Goal: Check status: Check status

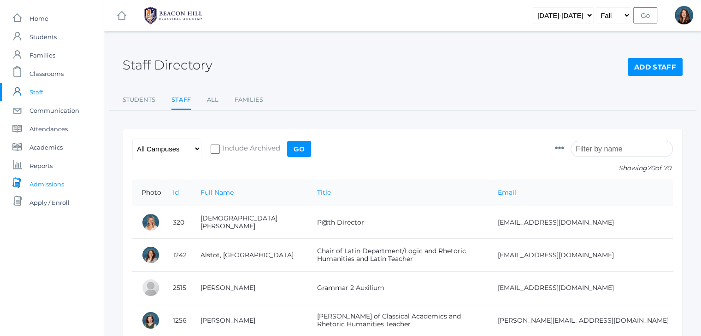
click at [43, 188] on span "Admissions" at bounding box center [46, 184] width 35 height 18
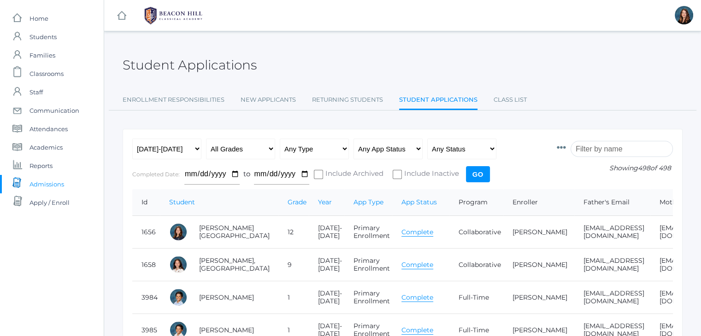
click at [401, 230] on link "Complete" at bounding box center [417, 232] width 32 height 9
click at [566, 148] on icon at bounding box center [561, 147] width 9 height 9
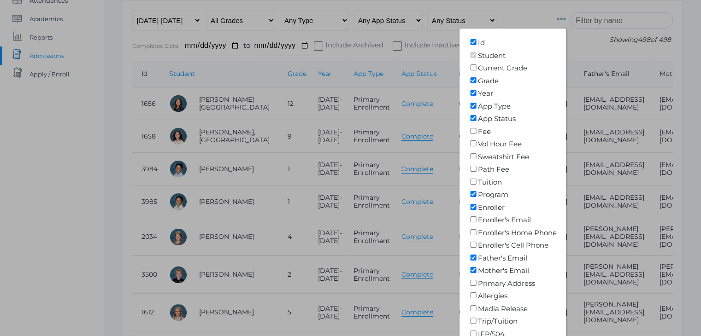
scroll to position [134, 0]
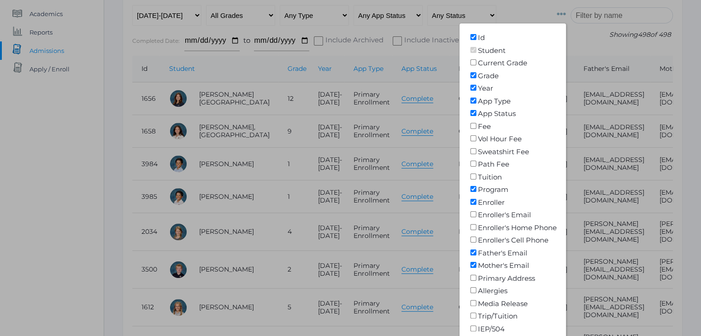
click at [478, 251] on input"] "Father's Email" at bounding box center [473, 253] width 9 height 6
checkbox input"] "false"
click at [478, 262] on input"] "Mother's Email" at bounding box center [473, 265] width 9 height 6
checkbox input"] "false"
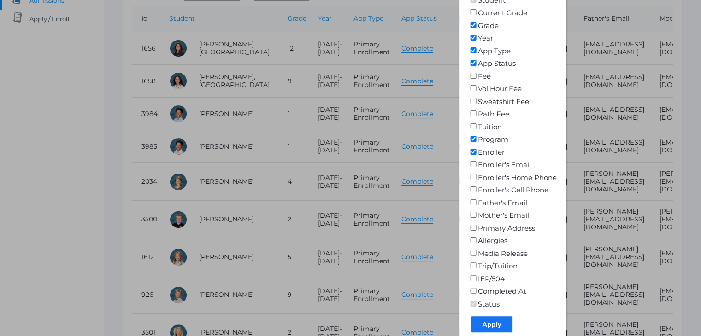
scroll to position [184, 0]
click at [508, 321] on input "Apply" at bounding box center [491, 324] width 41 height 16
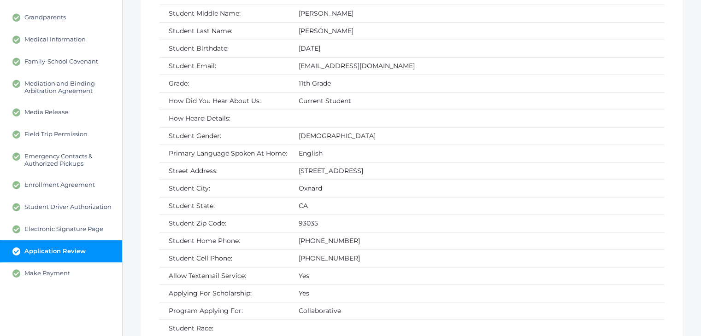
scroll to position [215, 0]
click at [75, 272] on link "Make Payment" at bounding box center [61, 273] width 122 height 22
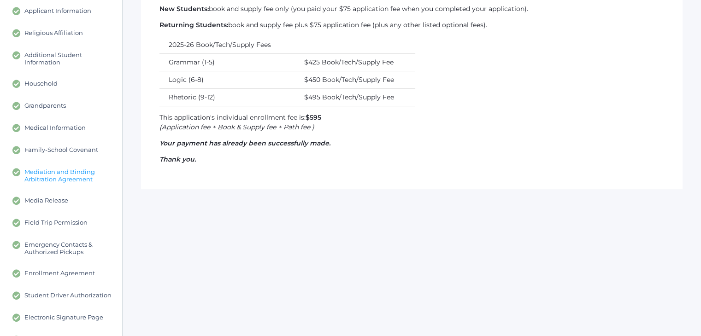
scroll to position [127, 0]
click at [71, 270] on span "Enrollment Agreement" at bounding box center [59, 273] width 71 height 8
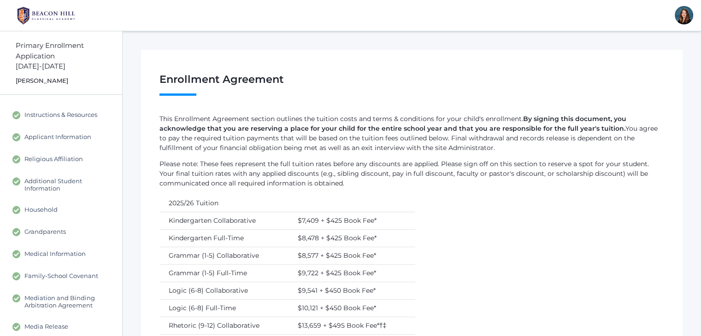
scroll to position [257, 0]
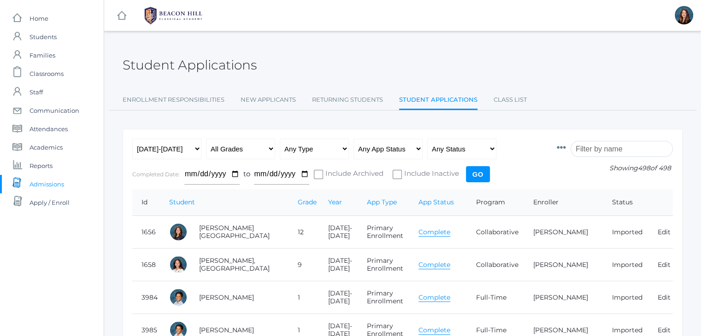
click at [566, 147] on icon at bounding box center [561, 147] width 9 height 9
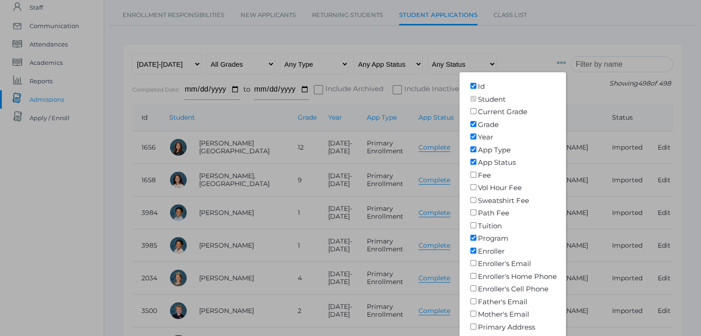
scroll to position [86, 0]
click at [478, 173] on input"] "Fee" at bounding box center [473, 174] width 9 height 6
checkbox input"] "true"
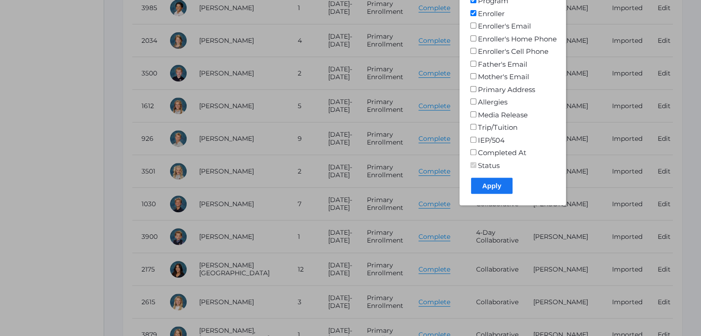
scroll to position [379, 0]
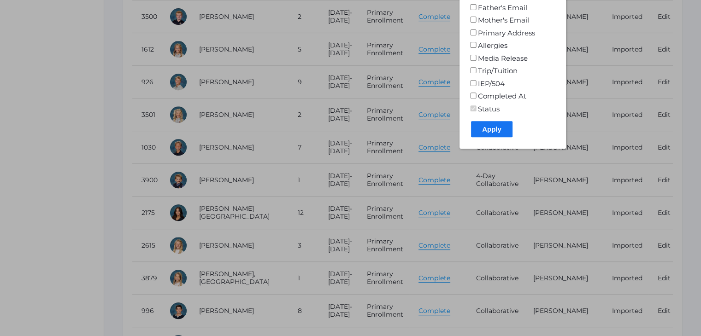
click at [506, 130] on input "Apply" at bounding box center [491, 129] width 41 height 16
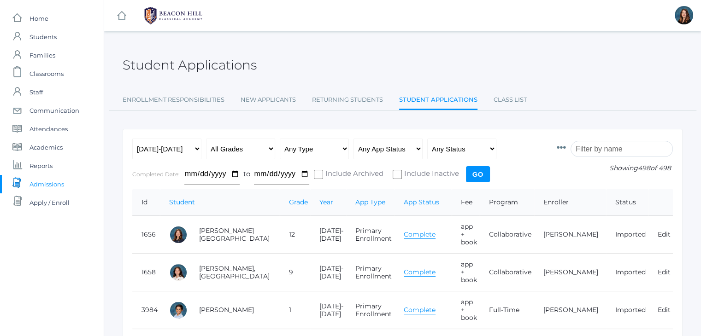
click at [566, 149] on icon at bounding box center [561, 147] width 9 height 9
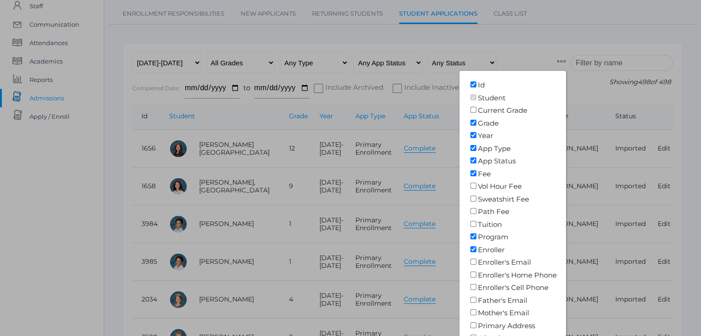
scroll to position [87, 0]
click at [478, 173] on input"] "Fee" at bounding box center [473, 173] width 9 height 6
checkbox input"] "false"
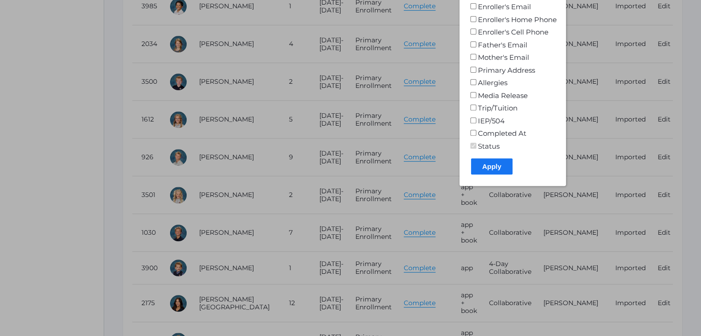
scroll to position [343, 0]
click at [496, 169] on input "Apply" at bounding box center [491, 166] width 41 height 16
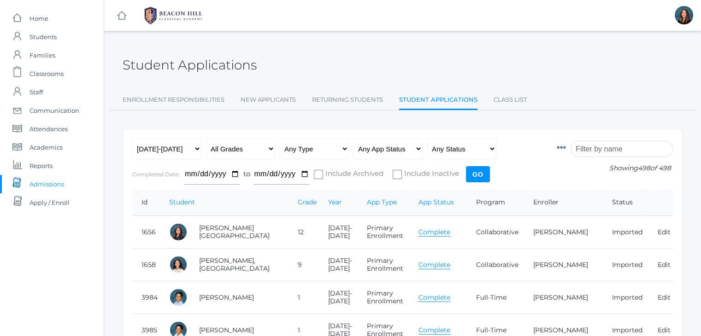
click at [57, 184] on span "Admissions" at bounding box center [46, 184] width 35 height 18
click at [425, 232] on link "Complete" at bounding box center [434, 232] width 32 height 9
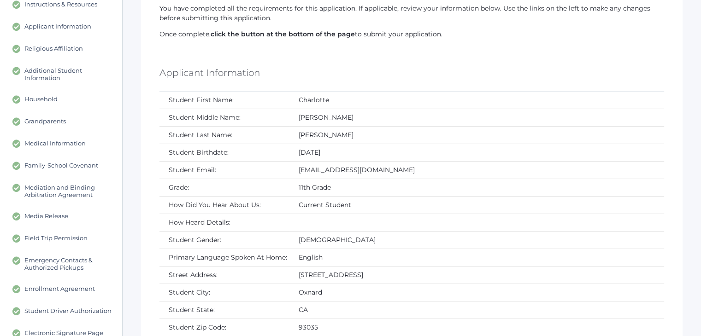
scroll to position [241, 0]
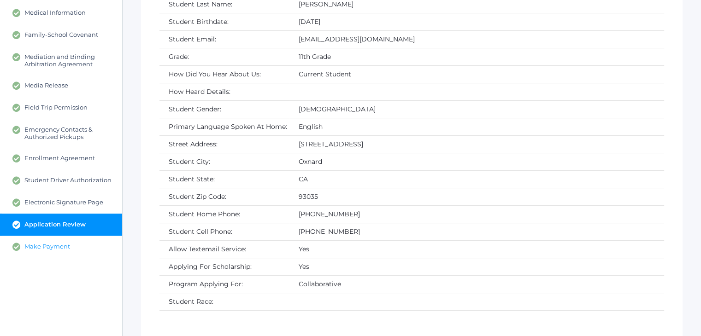
click at [81, 246] on link "Make Payment" at bounding box center [61, 247] width 122 height 22
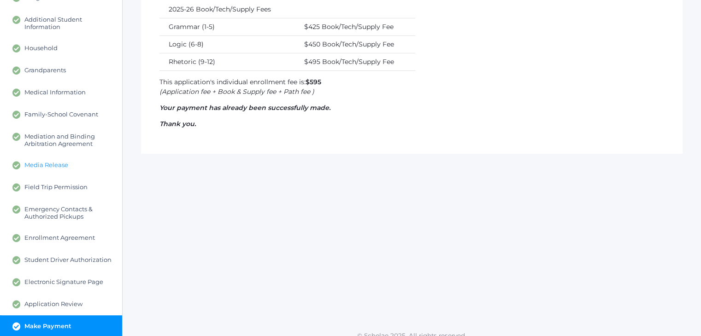
scroll to position [172, 0]
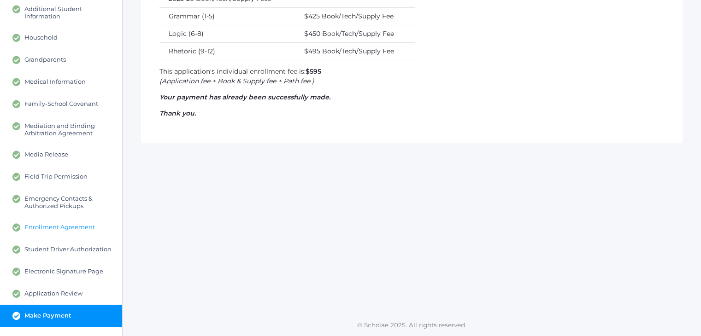
click at [72, 224] on span "Enrollment Agreement" at bounding box center [59, 227] width 71 height 8
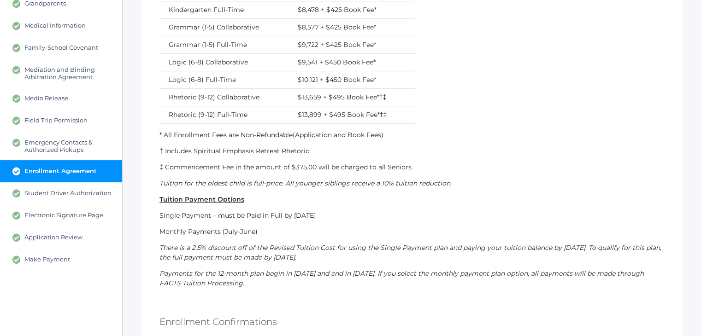
scroll to position [229, 0]
